Goal: Navigation & Orientation: Find specific page/section

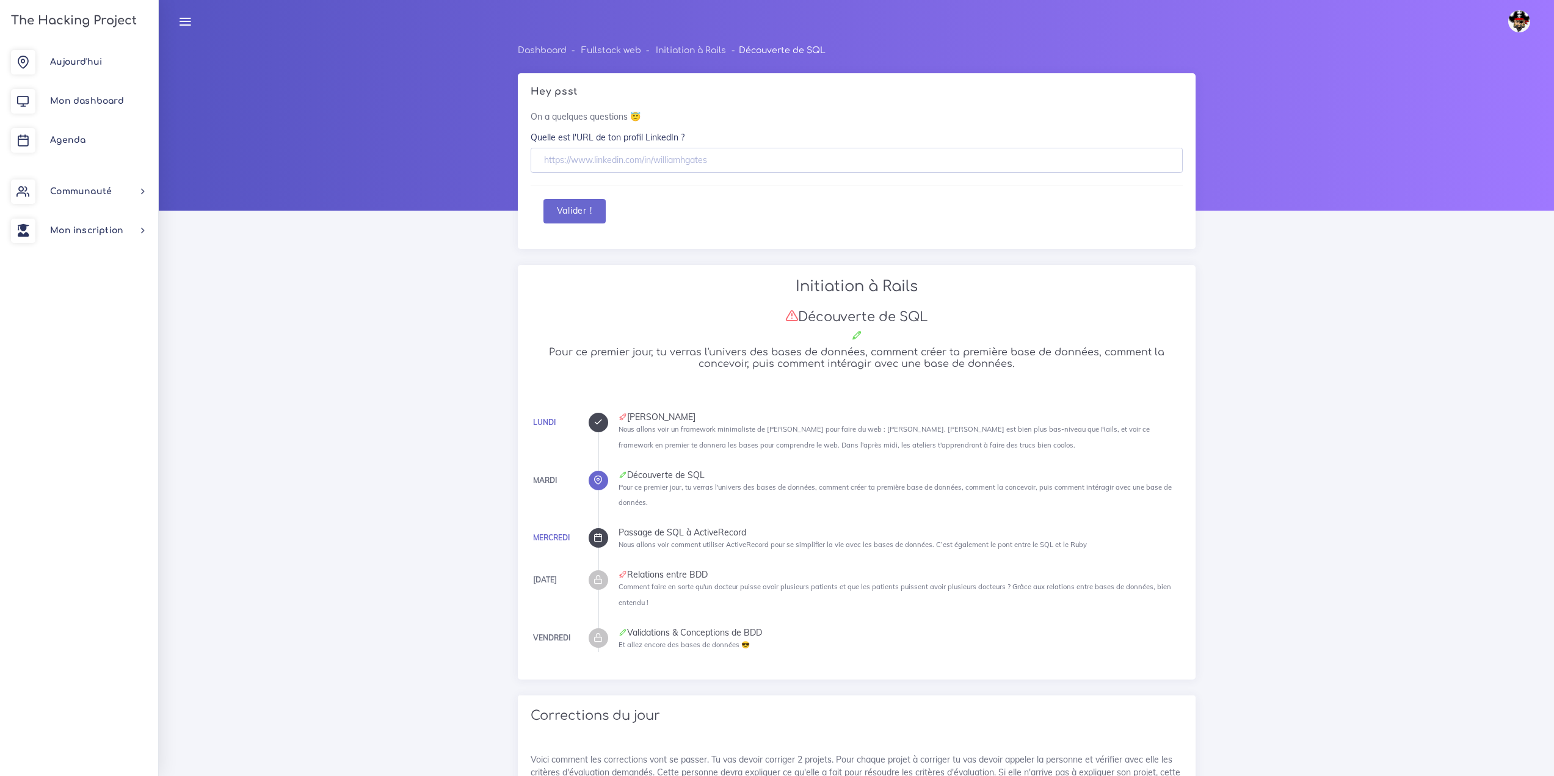
scroll to position [1630, 0]
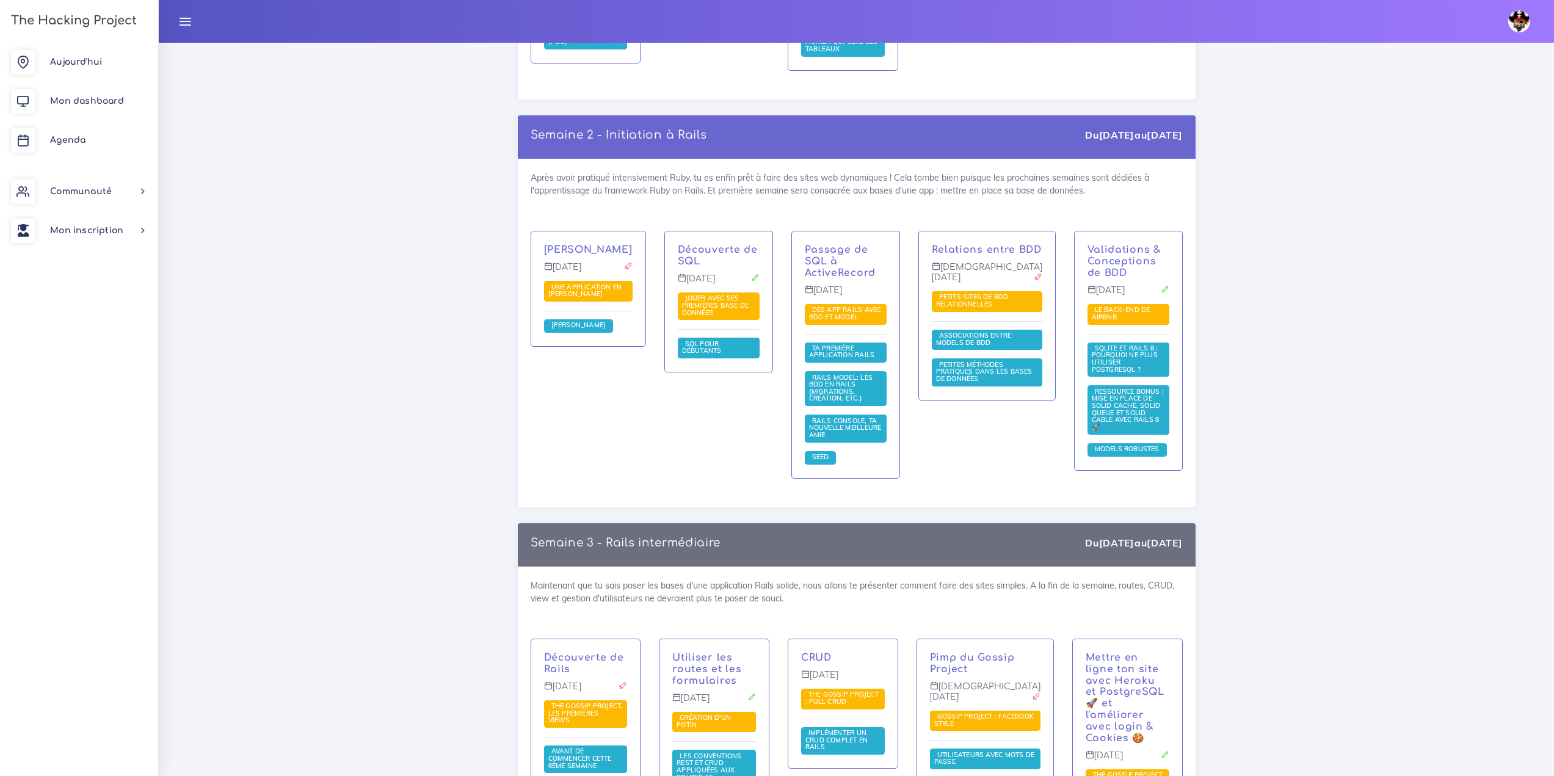
scroll to position [1951, 0]
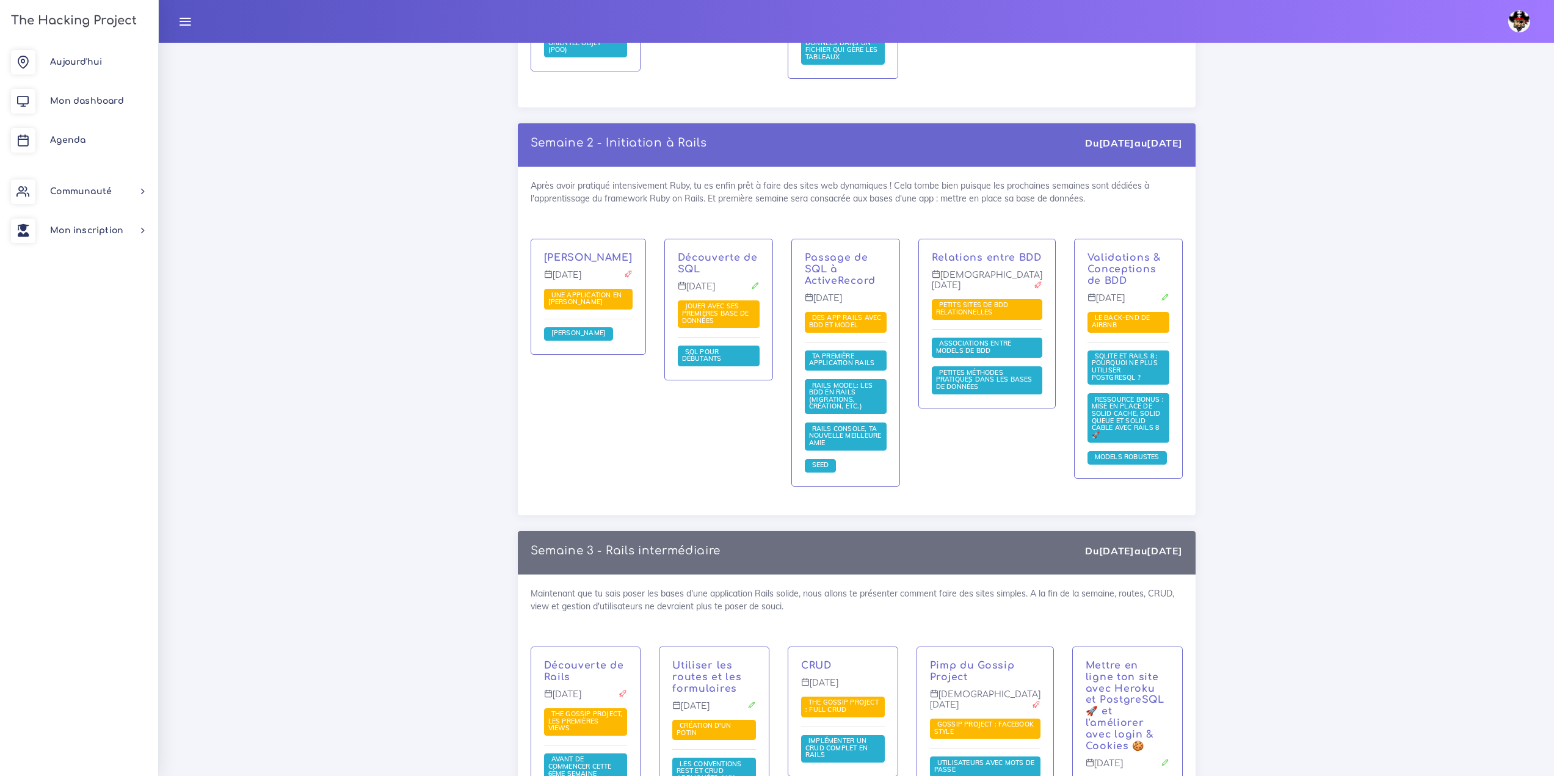
click at [856, 239] on div "Passage de SQL à ActiveRecord [DATE] Des app Rails avec BDD et Model Ta premièr…" at bounding box center [845, 362] width 107 height 247
click at [858, 252] on link "Passage de SQL à ActiveRecord" at bounding box center [840, 269] width 71 height 34
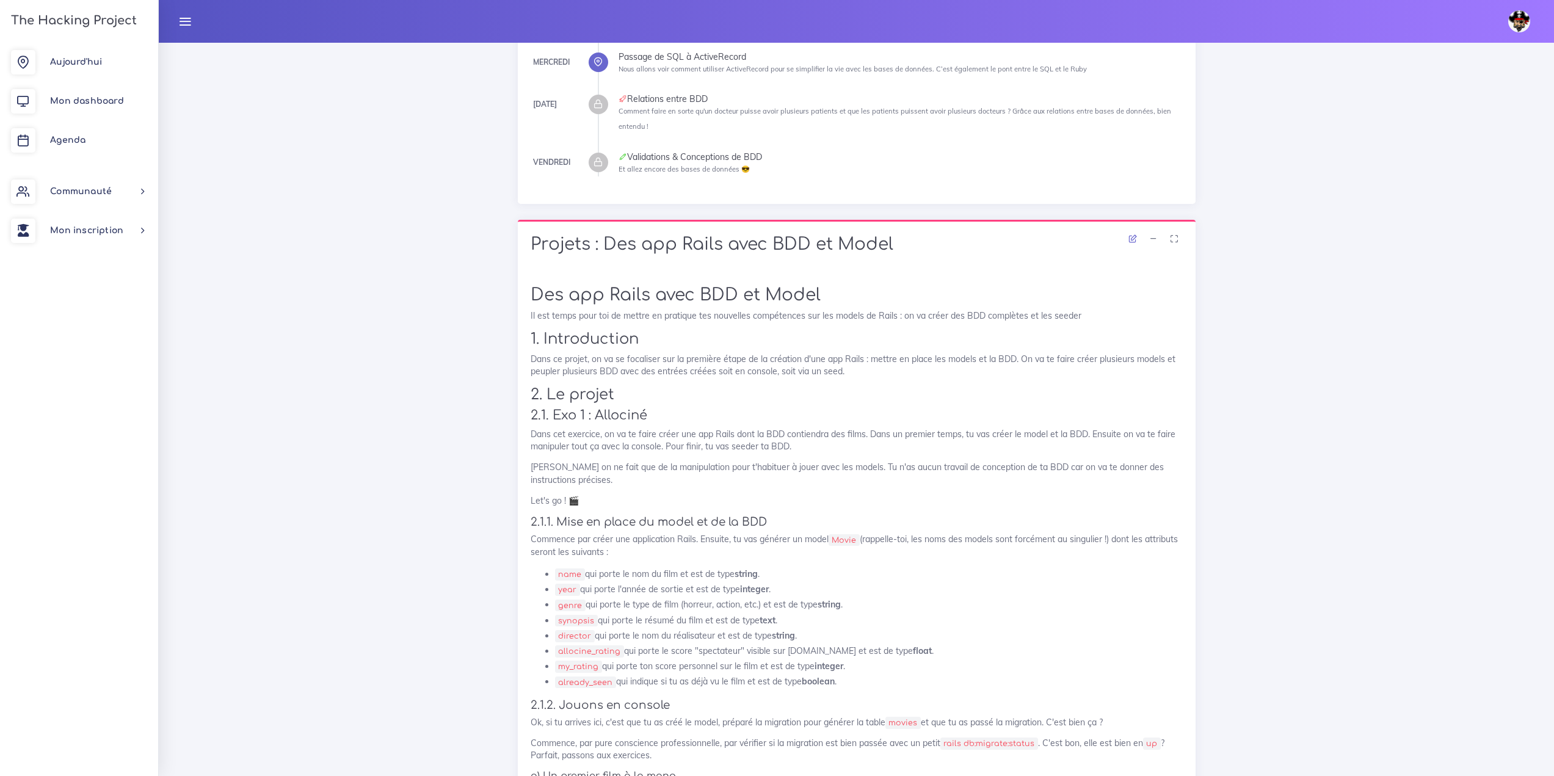
scroll to position [244, 0]
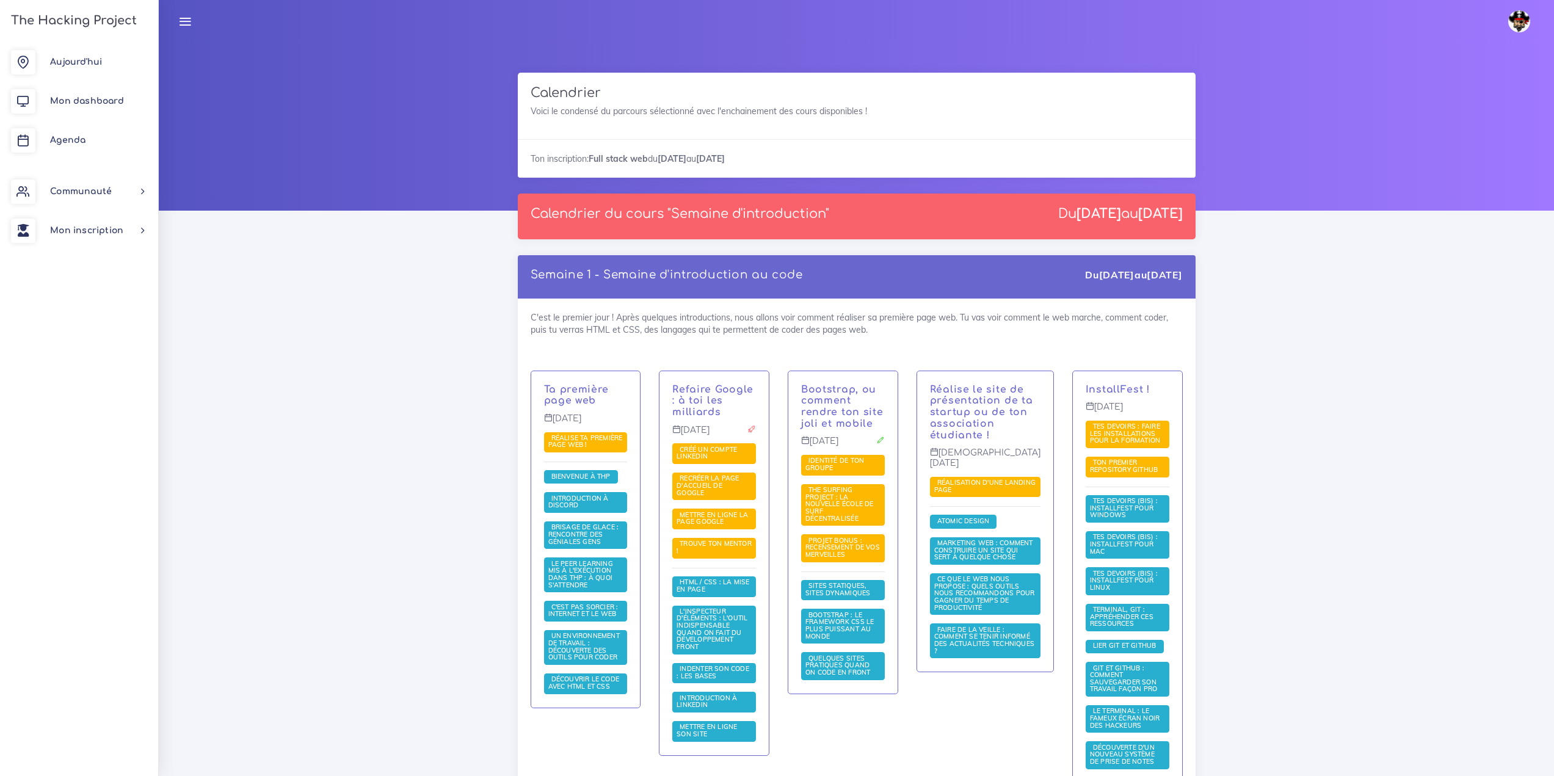
scroll to position [1951, 0]
